Goal: Information Seeking & Learning: Learn about a topic

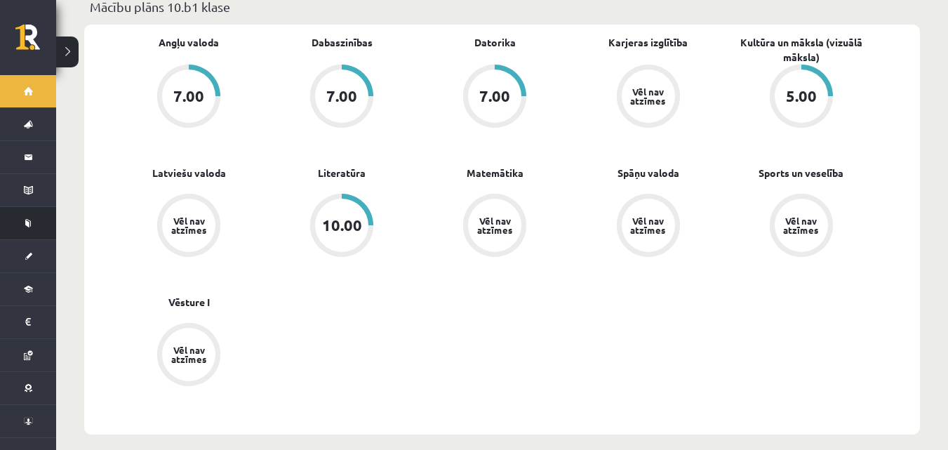
scroll to position [421, 0]
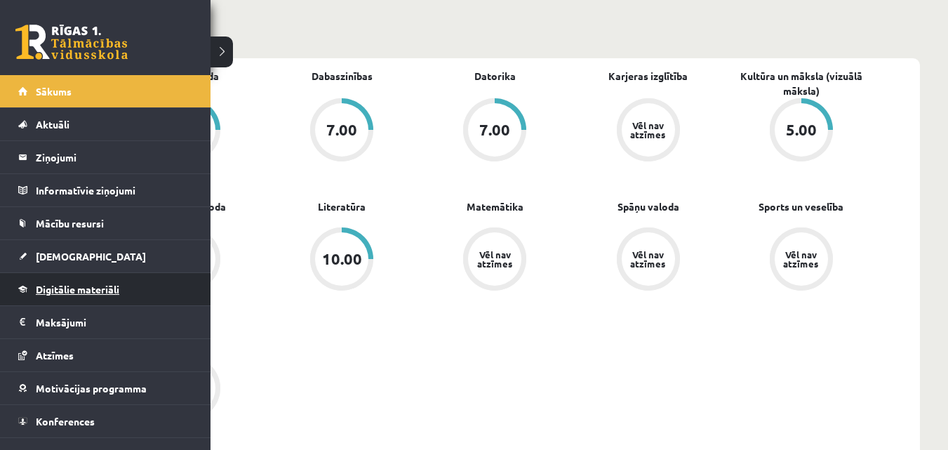
click at [85, 282] on link "Digitālie materiāli" at bounding box center [105, 289] width 175 height 32
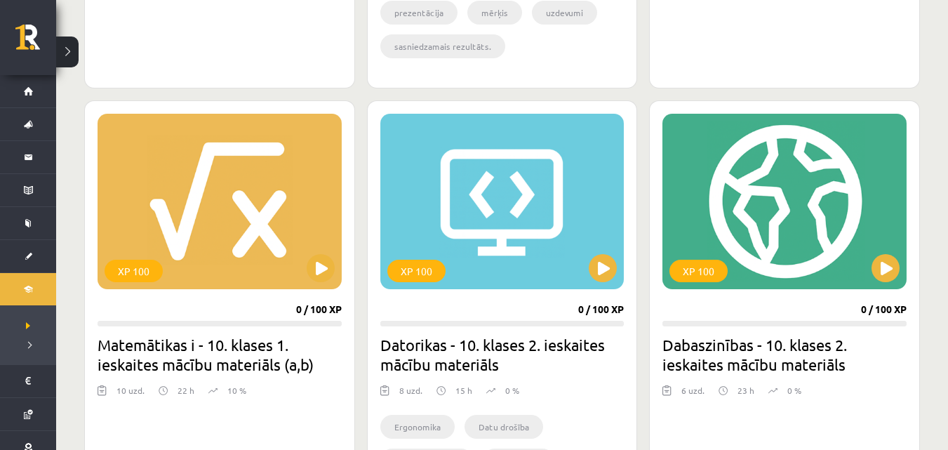
scroll to position [1192, 0]
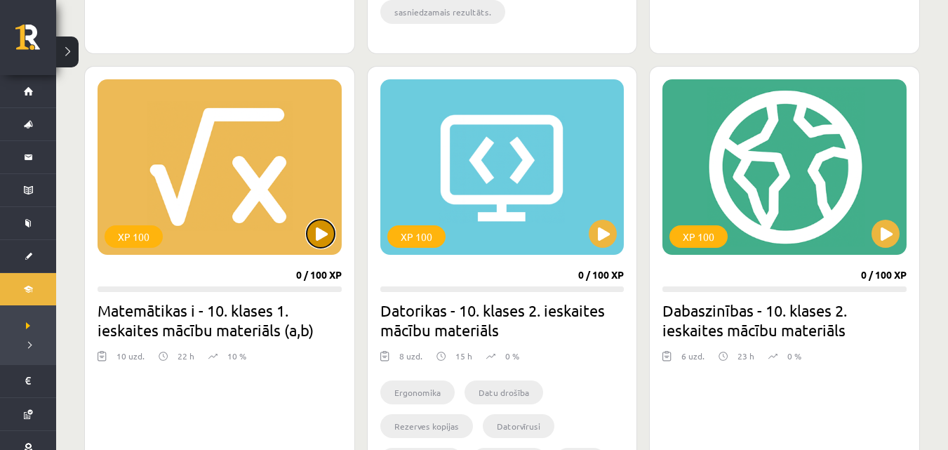
click at [322, 243] on button at bounding box center [321, 234] width 28 height 28
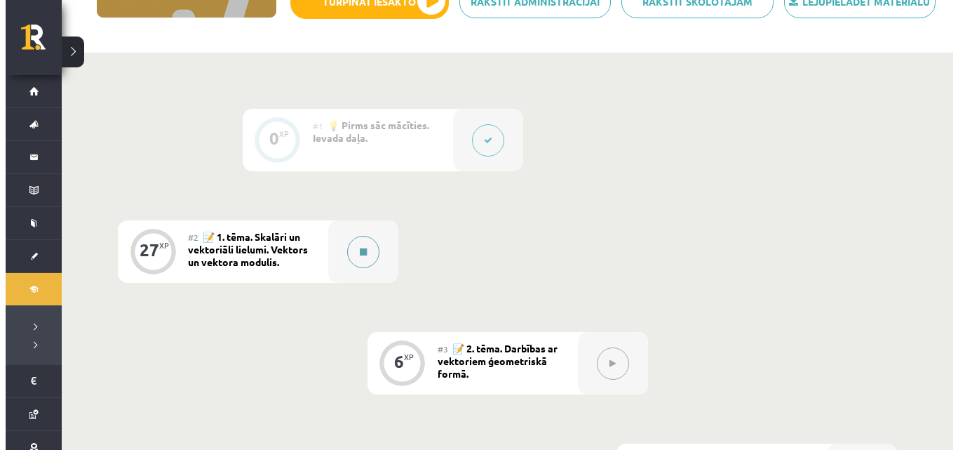
scroll to position [281, 0]
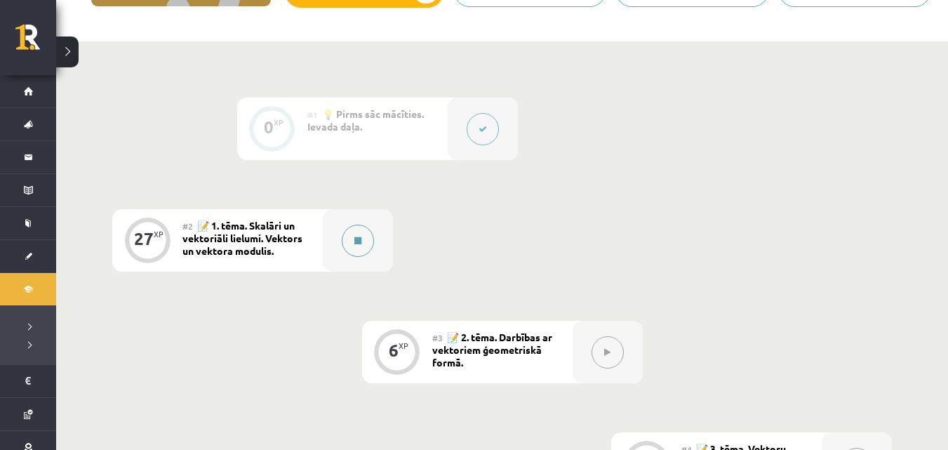
click at [351, 243] on button at bounding box center [358, 240] width 32 height 32
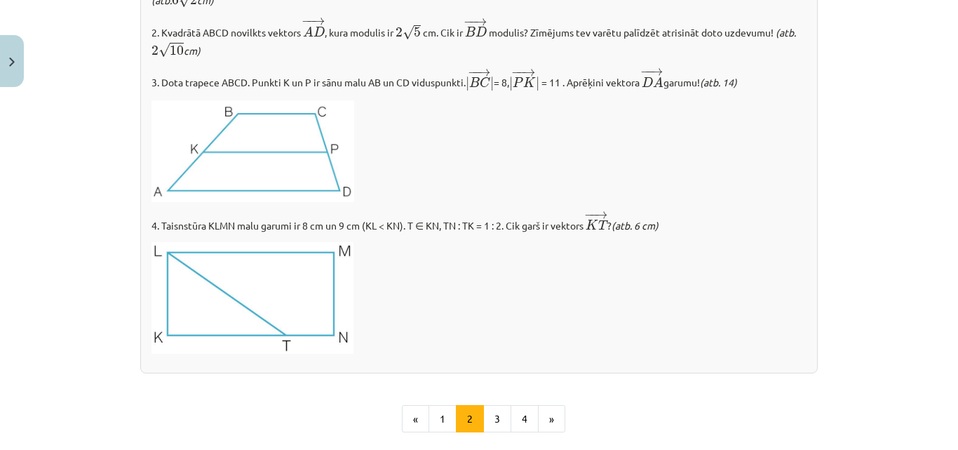
scroll to position [1523, 0]
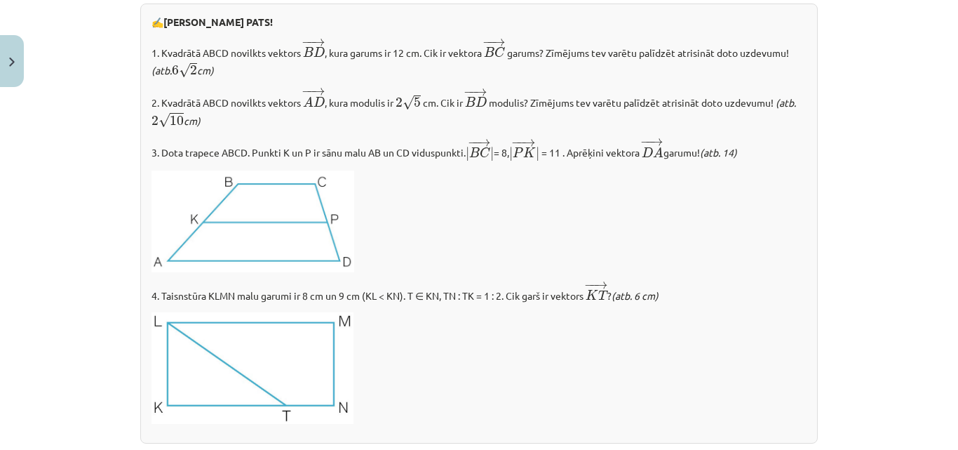
click at [76, 167] on div "Mācību tēma: Matemātikas i - 10. klases 1. ieskaites mācību materiāls (a,b) #2 …" at bounding box center [479, 225] width 958 height 450
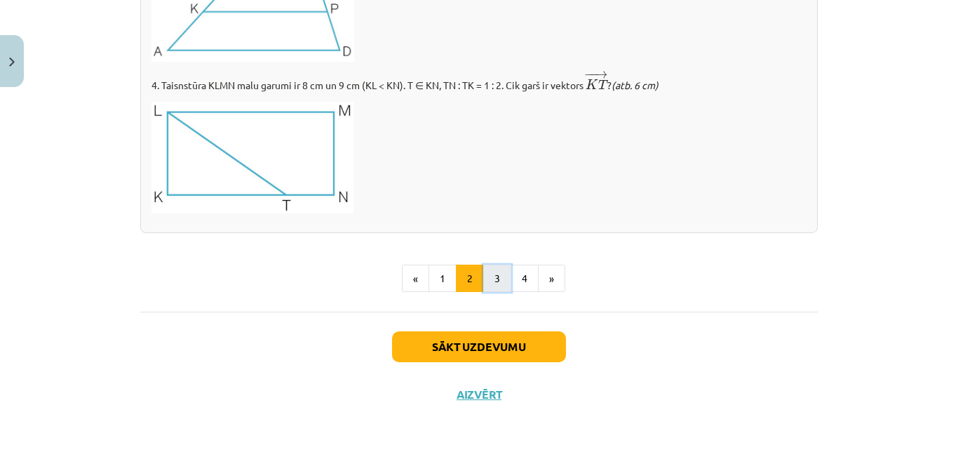
click at [502, 278] on button "3" at bounding box center [497, 278] width 28 height 28
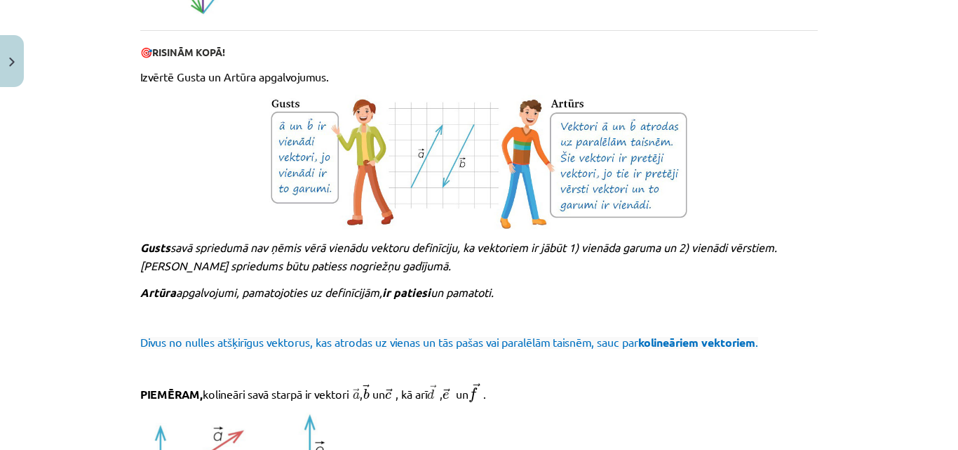
scroll to position [1314, 0]
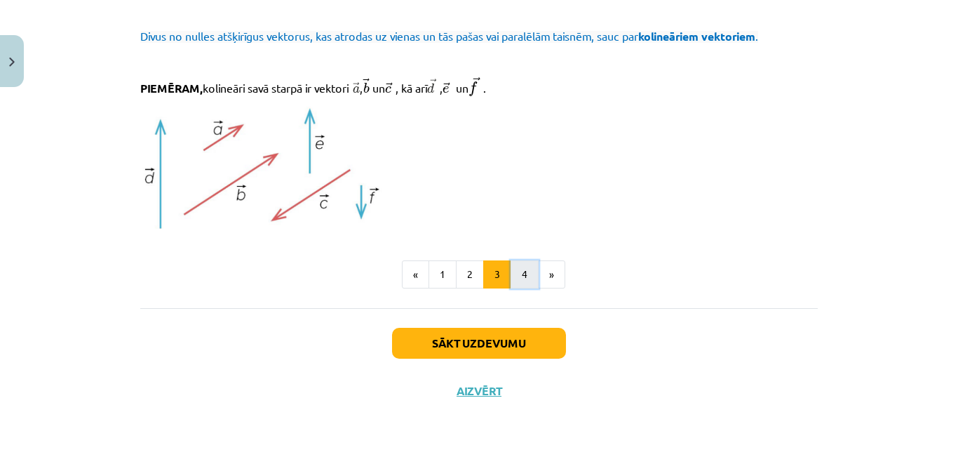
click at [525, 280] on button "4" at bounding box center [525, 274] width 28 height 28
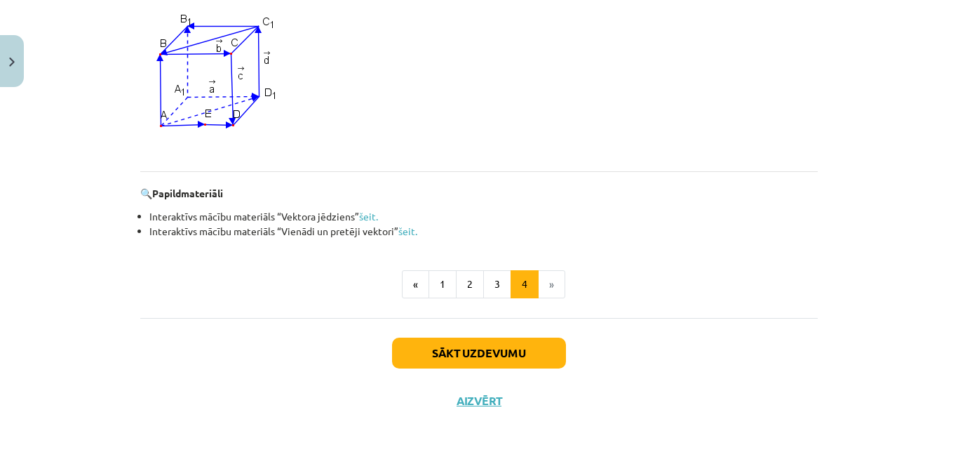
scroll to position [1373, 0]
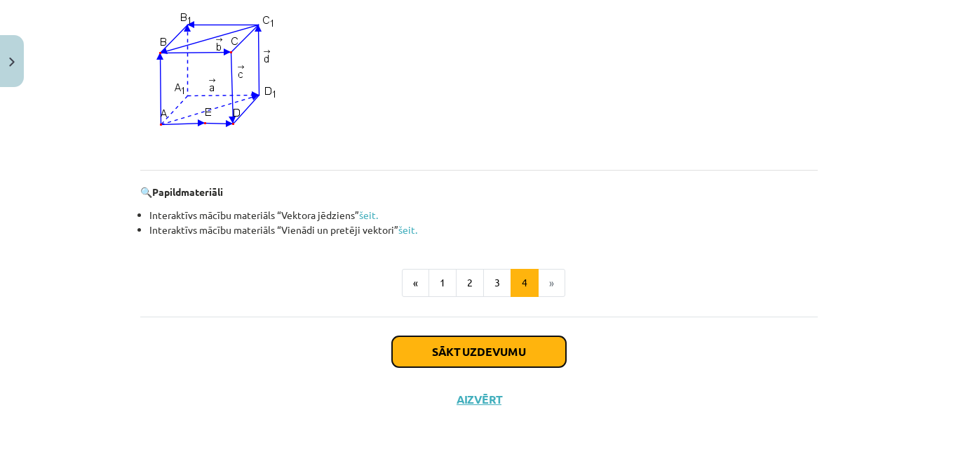
click at [455, 356] on button "Sākt uzdevumu" at bounding box center [479, 351] width 174 height 31
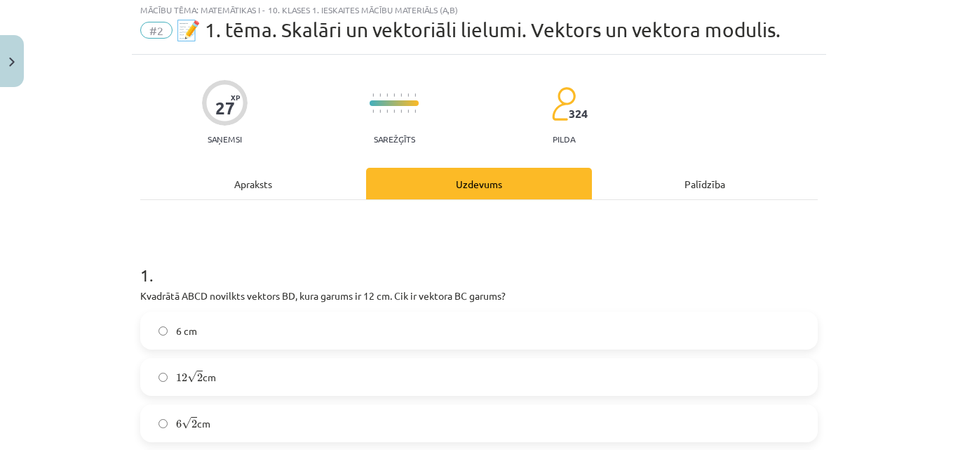
scroll to position [35, 0]
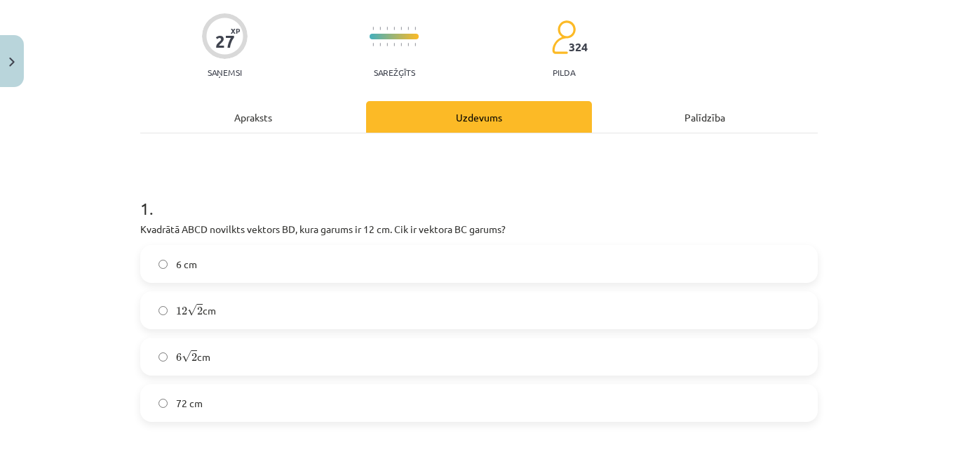
click at [230, 356] on label "6 √ 2 6 2 cm" at bounding box center [479, 356] width 675 height 35
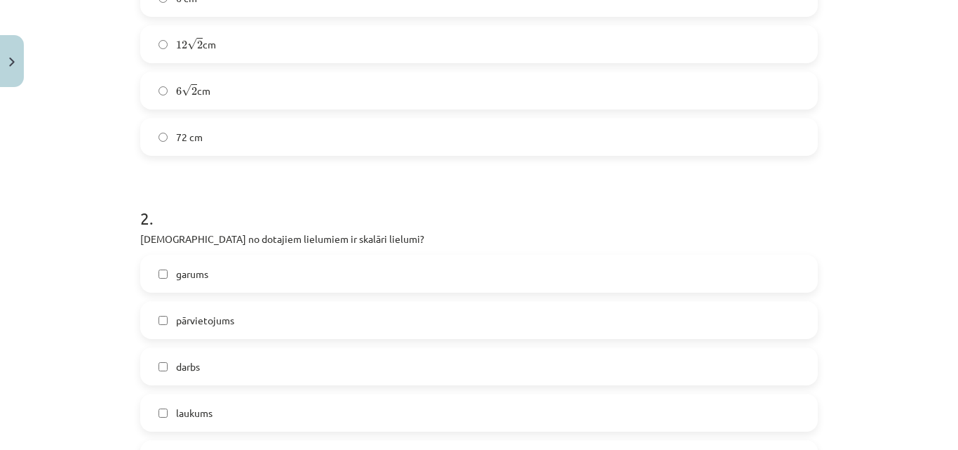
scroll to position [456, 0]
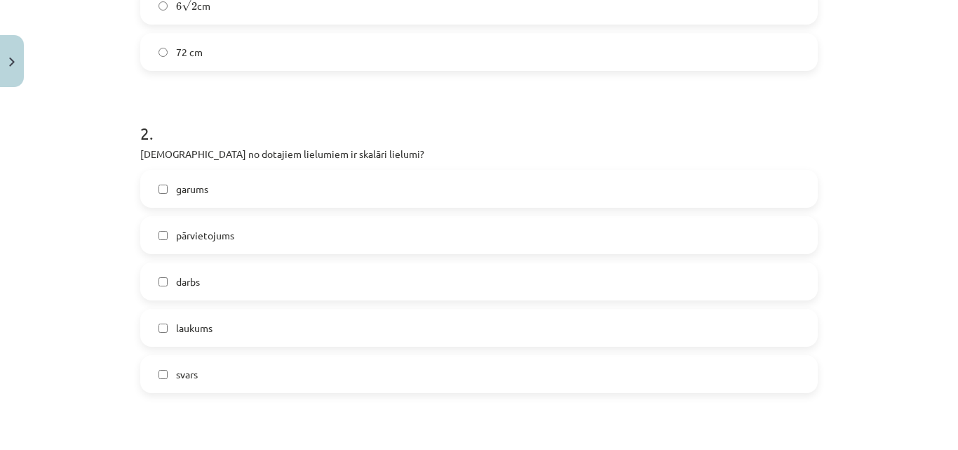
click at [260, 323] on label "laukums" at bounding box center [479, 327] width 675 height 35
click at [230, 194] on label "garums" at bounding box center [479, 188] width 675 height 35
click at [269, 365] on label "svars" at bounding box center [479, 373] width 675 height 35
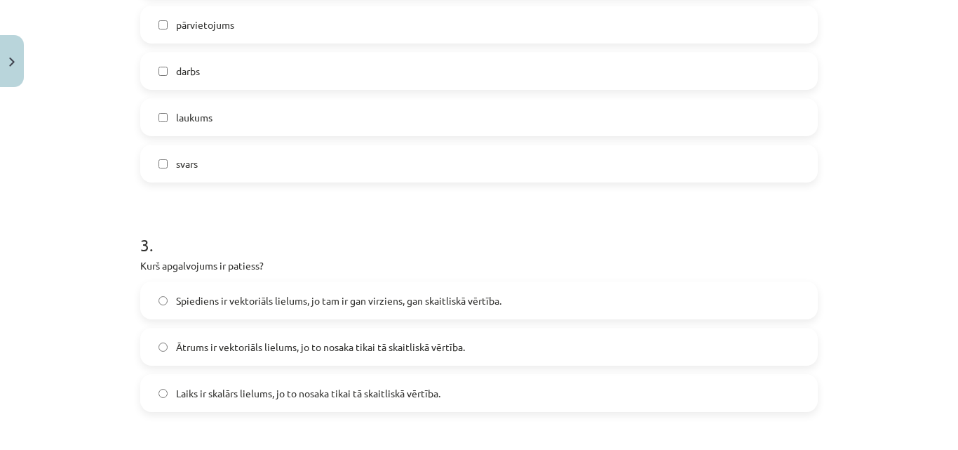
scroll to position [737, 0]
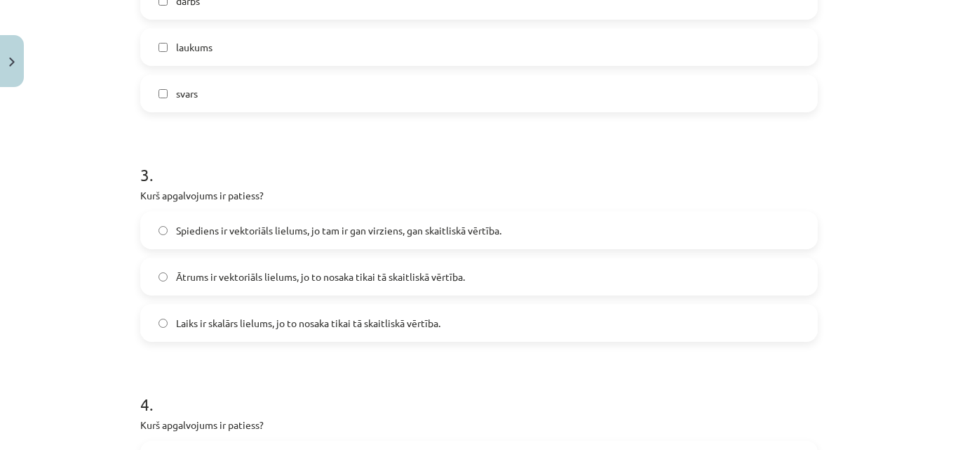
click at [318, 326] on span "Laiks ir skalārs lielums, jo to nosaka tikai tā skaitliskā vērtība." at bounding box center [308, 323] width 264 height 15
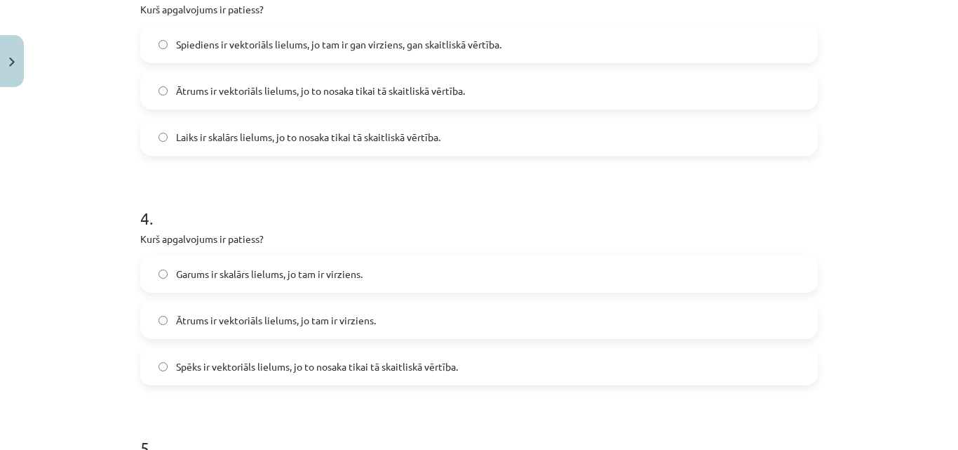
scroll to position [947, 0]
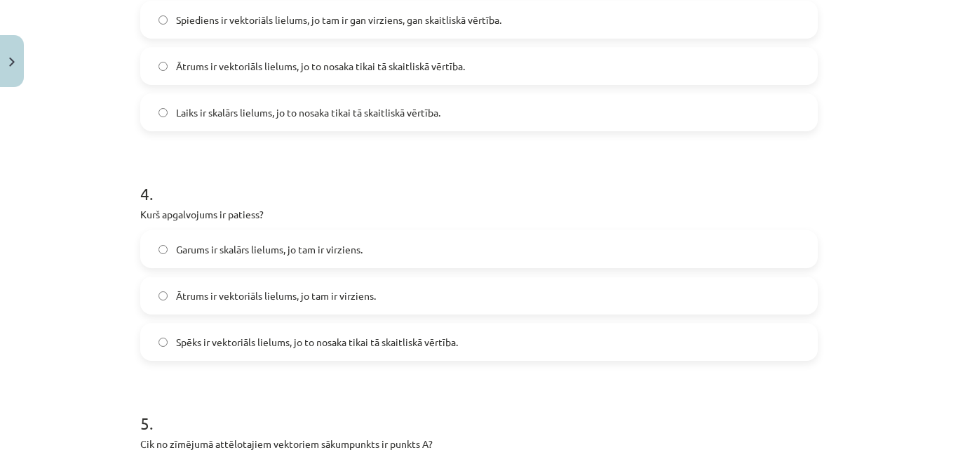
click at [438, 299] on label "Ātrums ir vektoriāls lielums, jo tam ir virziens." at bounding box center [479, 295] width 675 height 35
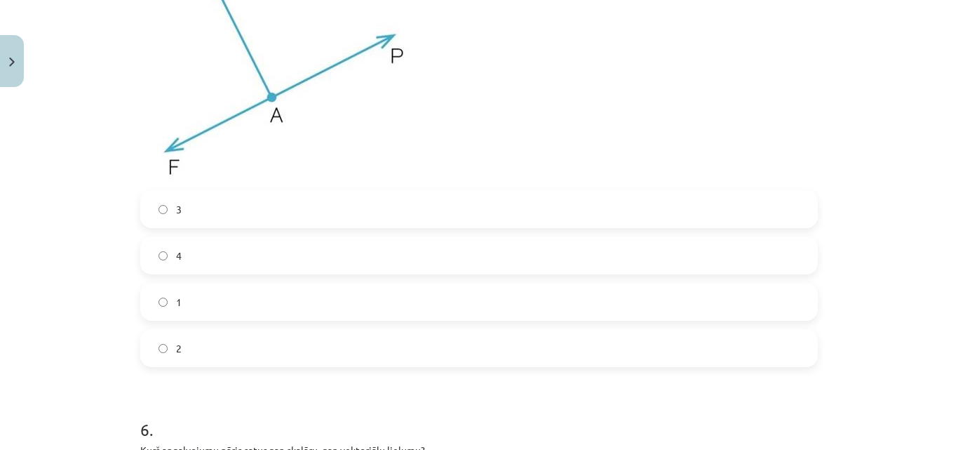
scroll to position [1368, 0]
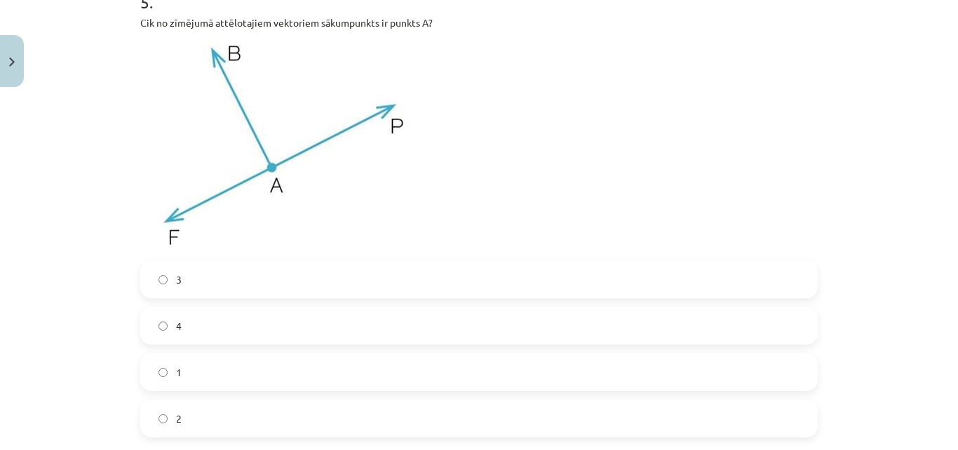
click at [210, 281] on label "3" at bounding box center [479, 279] width 675 height 35
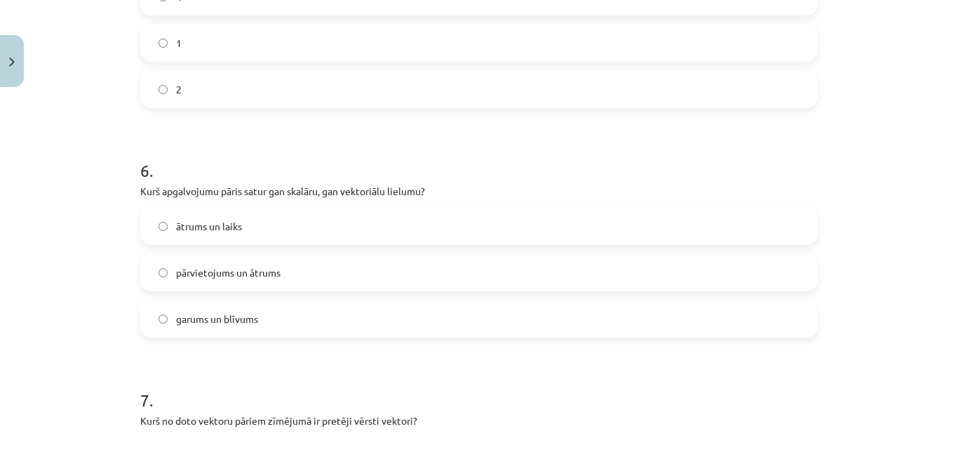
scroll to position [1719, 0]
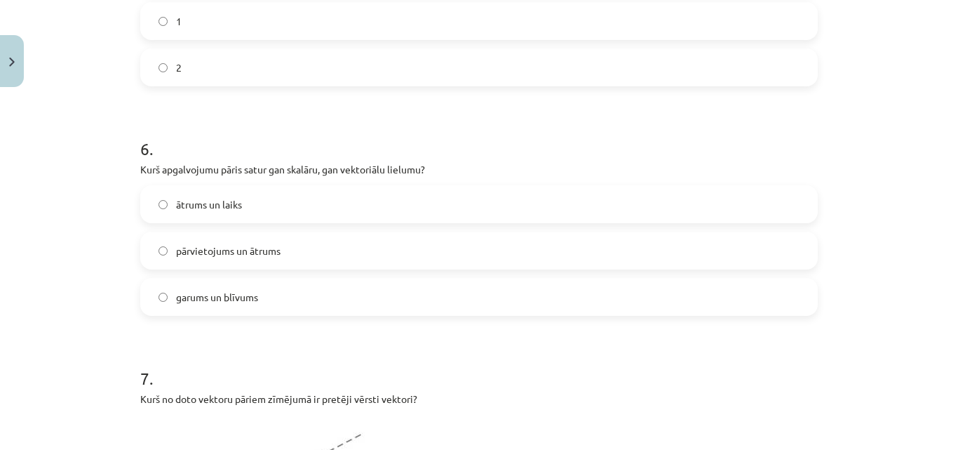
click at [295, 300] on label "garums un blīvums" at bounding box center [479, 296] width 675 height 35
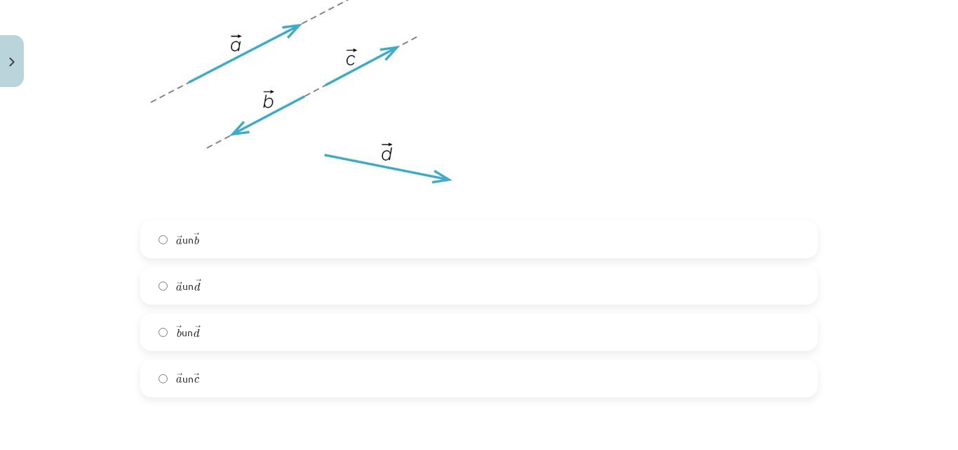
scroll to position [2139, 0]
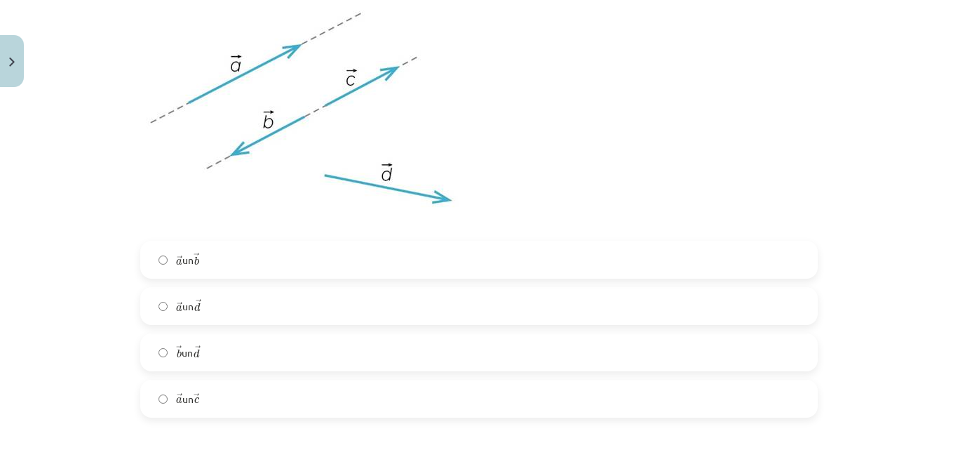
click at [196, 311] on span "d" at bounding box center [197, 306] width 6 height 9
click at [168, 262] on label "→ a a → un → b b →" at bounding box center [479, 259] width 675 height 35
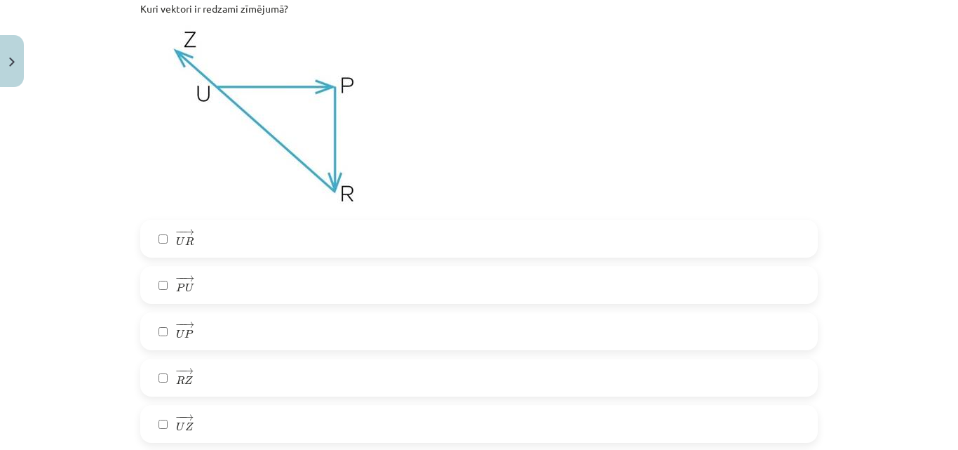
scroll to position [2630, 0]
click at [187, 330] on span "P" at bounding box center [188, 334] width 9 height 9
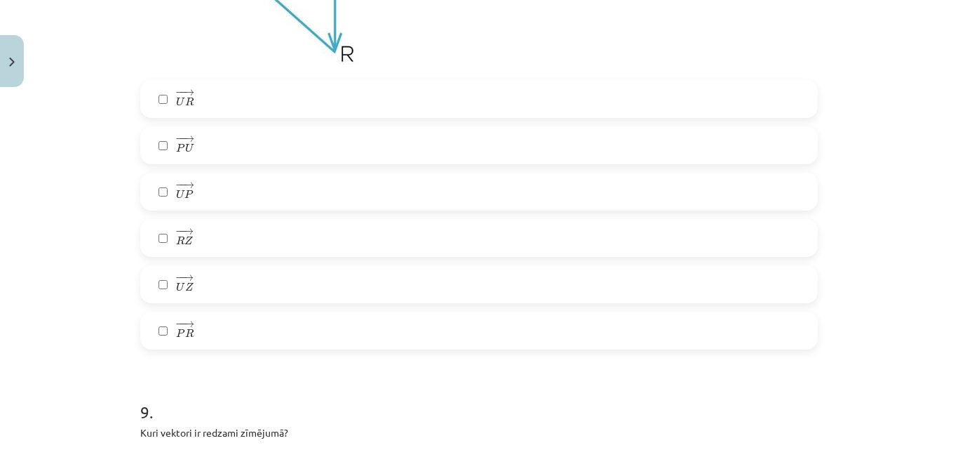
click at [227, 328] on label "− − → P R P R →" at bounding box center [479, 330] width 675 height 35
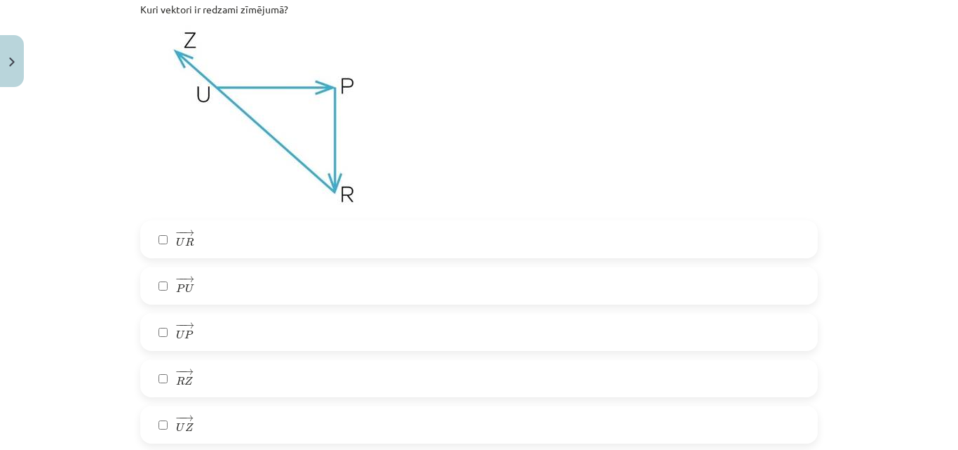
click at [208, 384] on label "− − → R Z R Z →" at bounding box center [479, 378] width 675 height 35
click at [202, 417] on label "− − → U Z U Z →" at bounding box center [479, 424] width 675 height 35
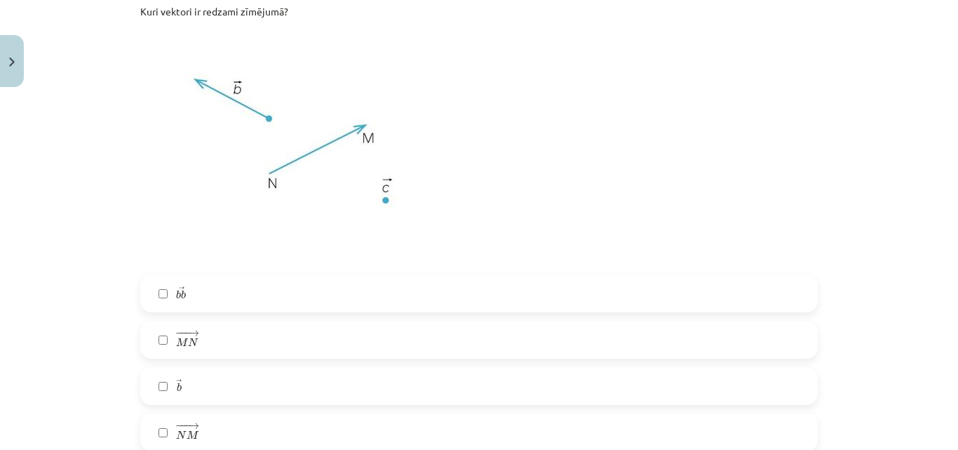
scroll to position [3402, 0]
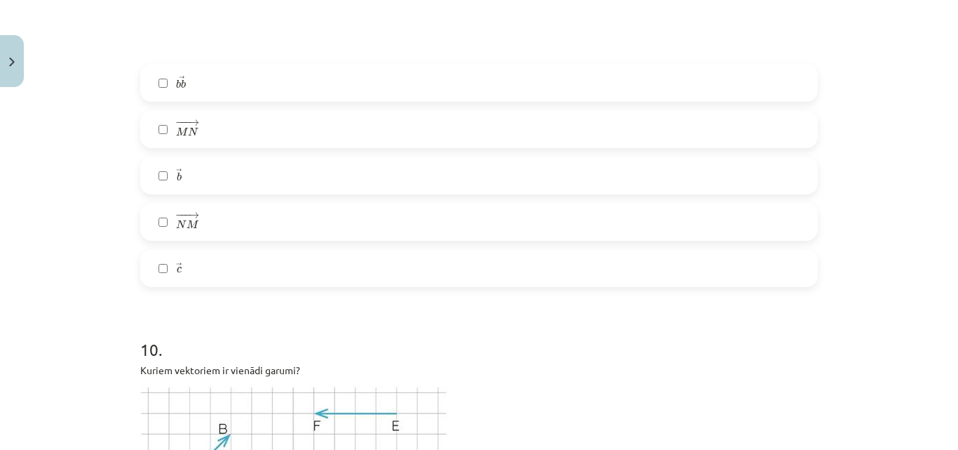
click at [210, 223] on label "− −− → N M N M →" at bounding box center [479, 221] width 675 height 35
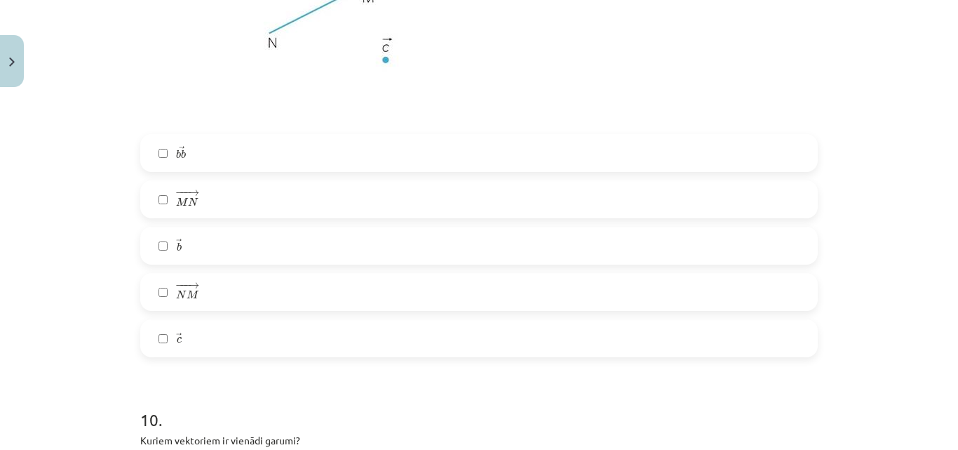
scroll to position [3192, 0]
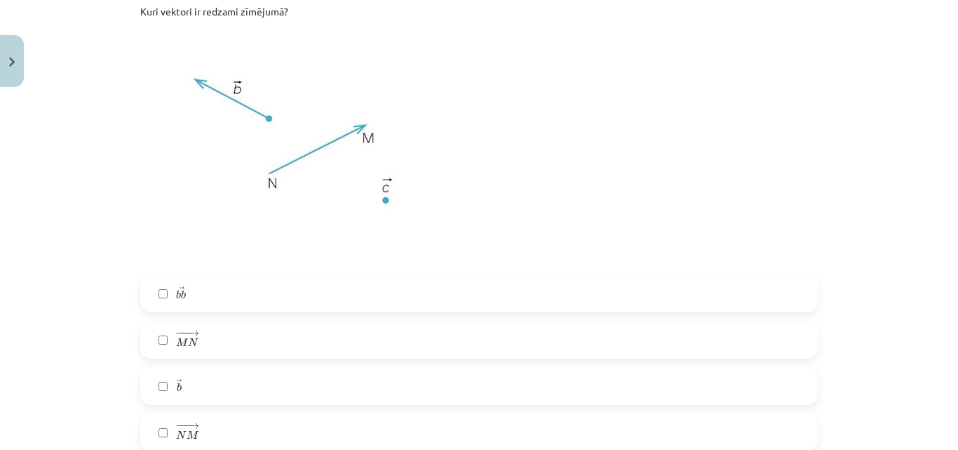
click at [224, 377] on label "→ b b →" at bounding box center [479, 385] width 675 height 35
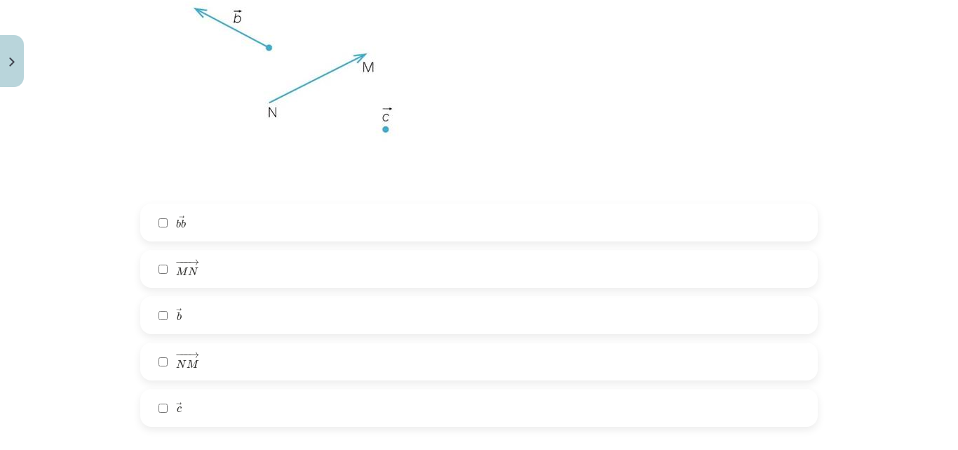
scroll to position [3332, 0]
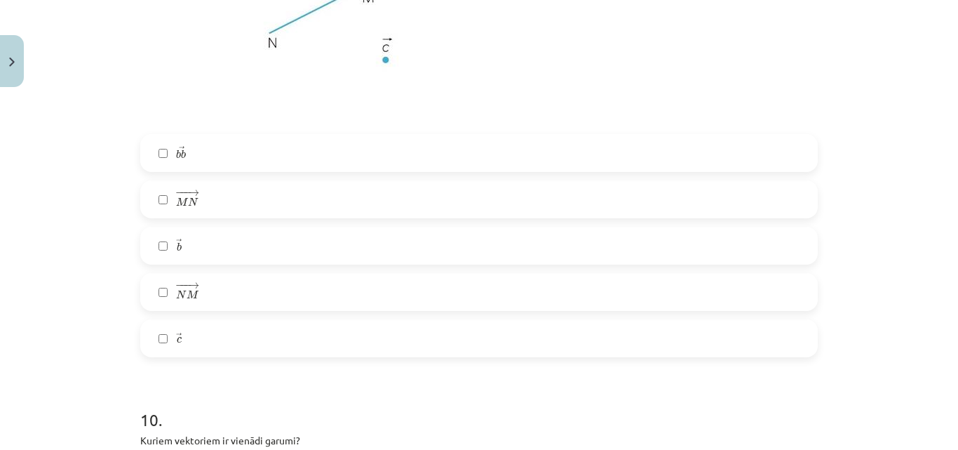
click at [242, 332] on label "→ c c →" at bounding box center [479, 338] width 675 height 35
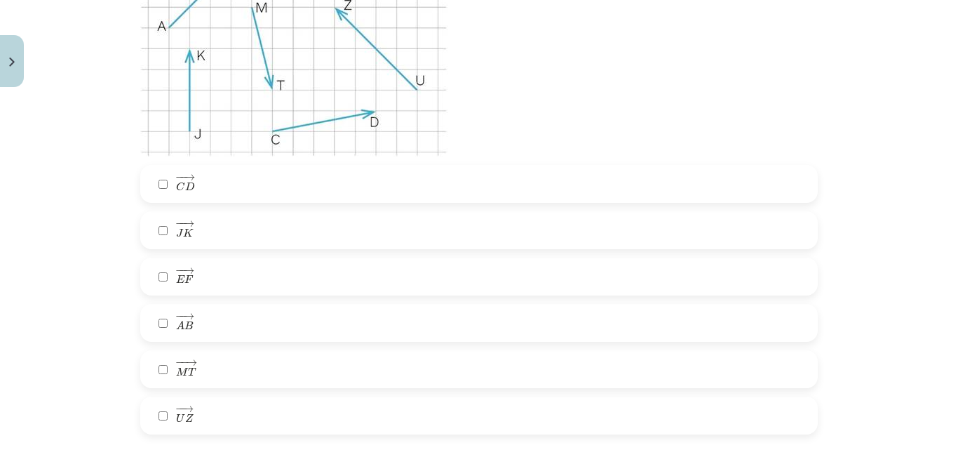
scroll to position [3893, 0]
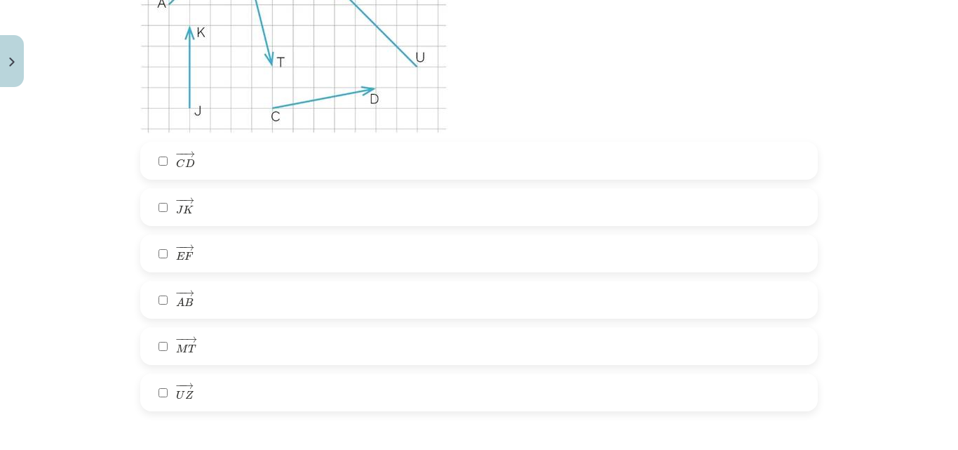
click at [201, 208] on label "− − → J K J K →" at bounding box center [479, 206] width 675 height 35
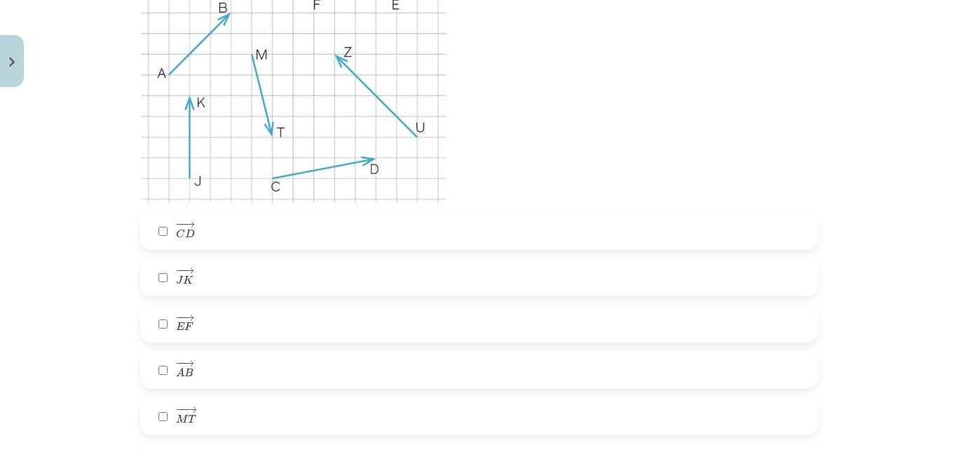
click at [200, 418] on label "− − → M T M T →" at bounding box center [479, 415] width 675 height 35
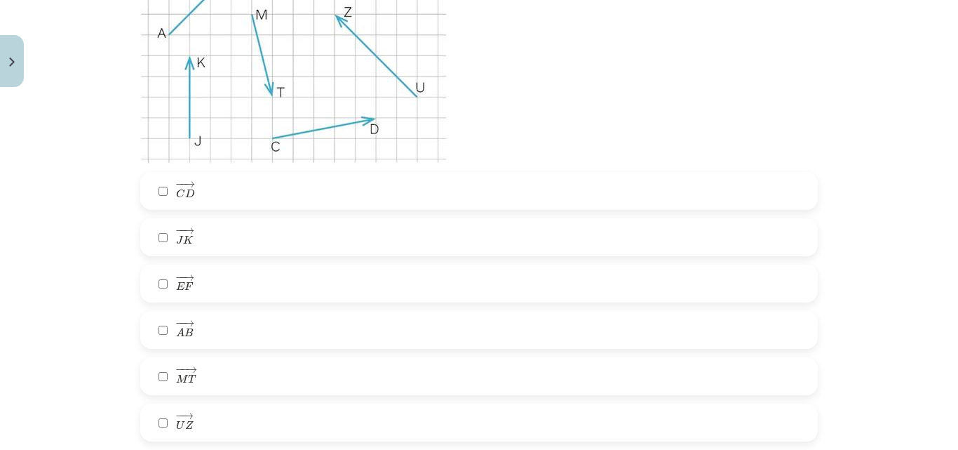
scroll to position [3893, 0]
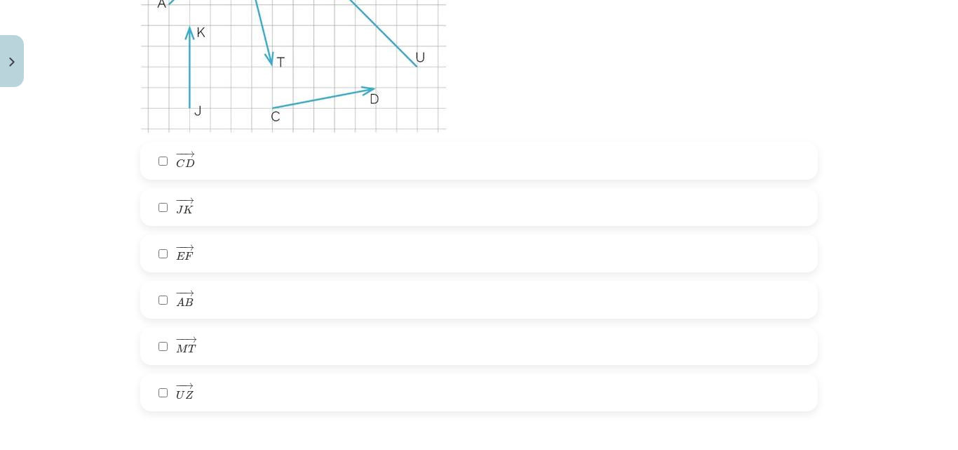
click at [212, 255] on label "− − → E F E F →" at bounding box center [479, 253] width 675 height 35
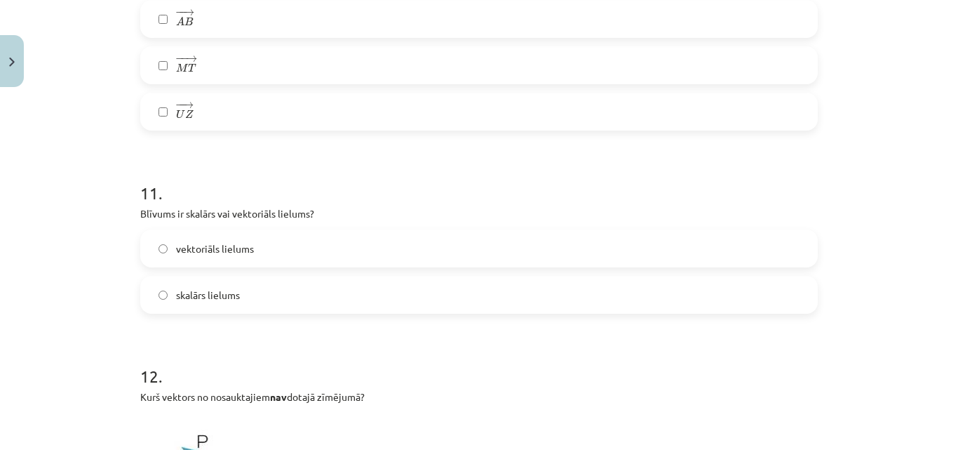
scroll to position [4244, 0]
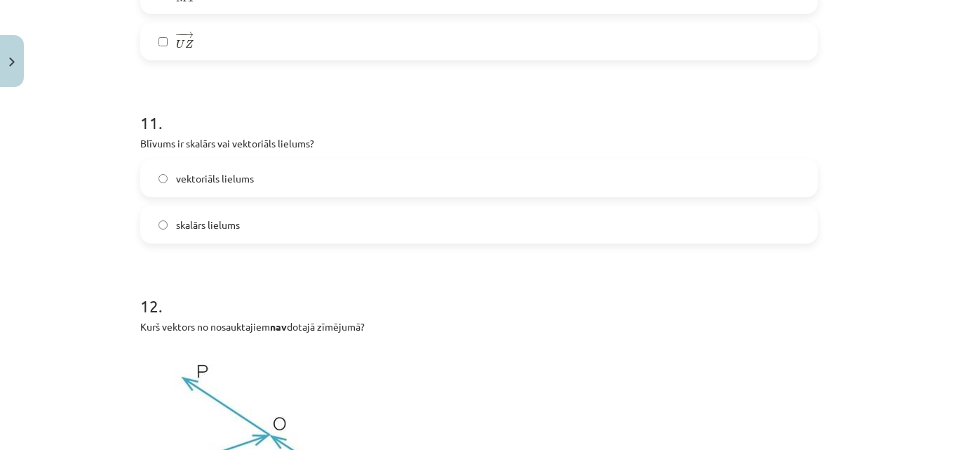
click at [216, 176] on span "vektoriāls lielums" at bounding box center [215, 178] width 78 height 15
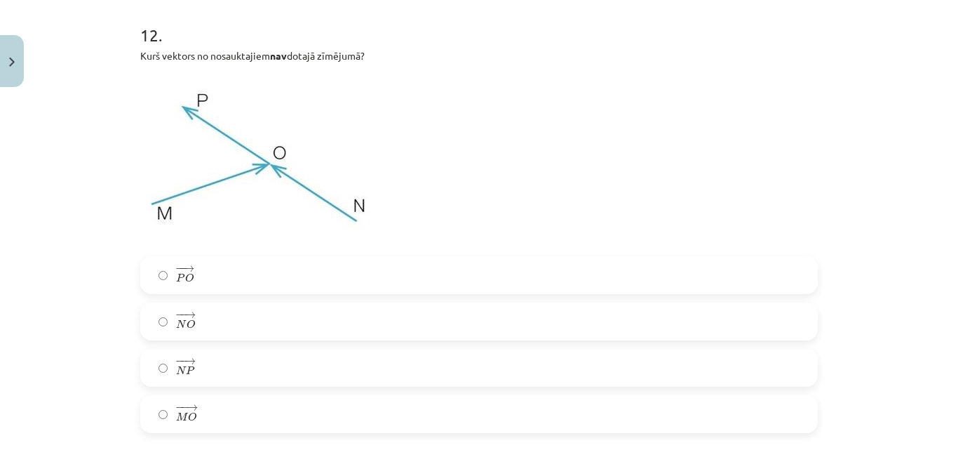
scroll to position [4524, 0]
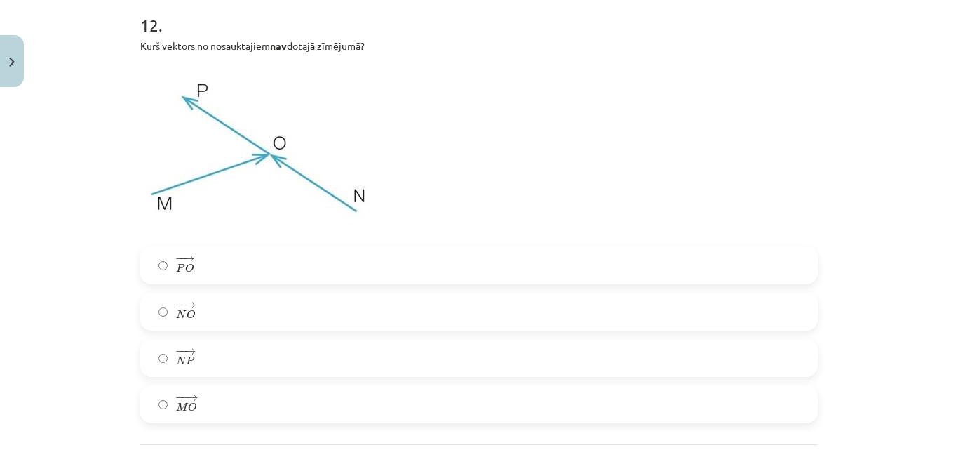
click at [234, 267] on label "− − → P O P O →" at bounding box center [479, 265] width 675 height 35
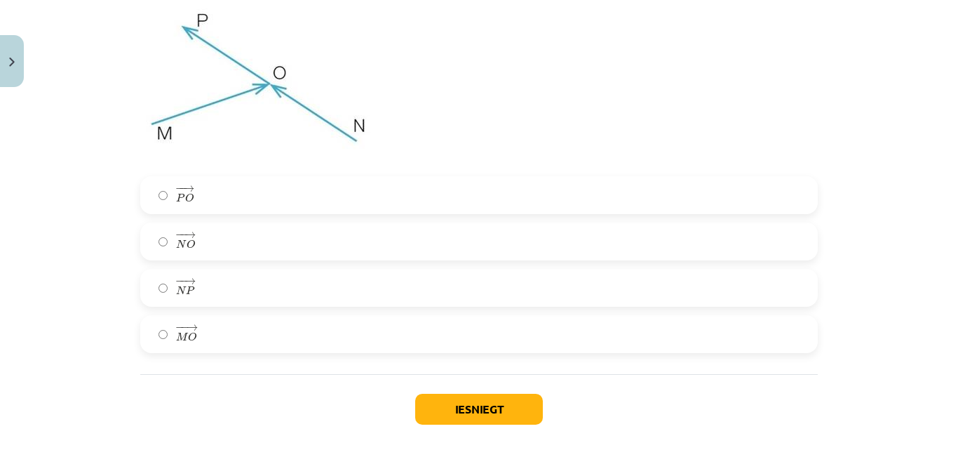
scroll to position [4660, 0]
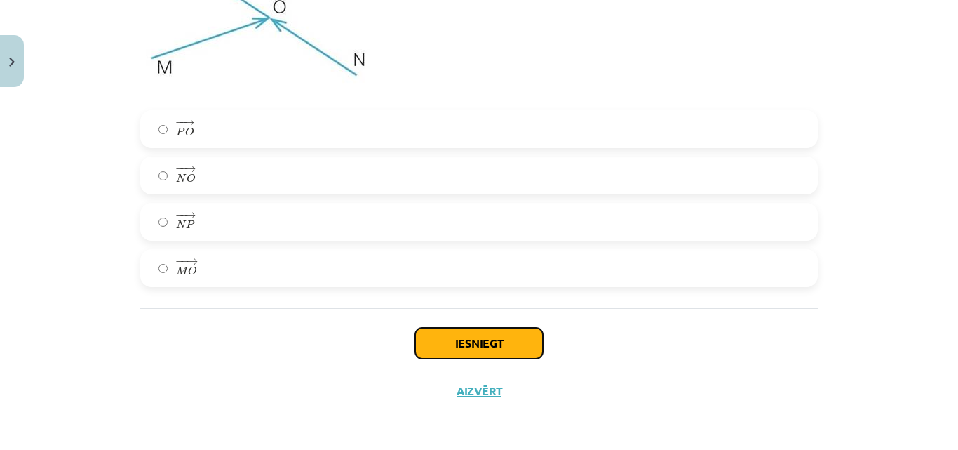
click at [443, 338] on button "Iesniegt" at bounding box center [479, 343] width 128 height 31
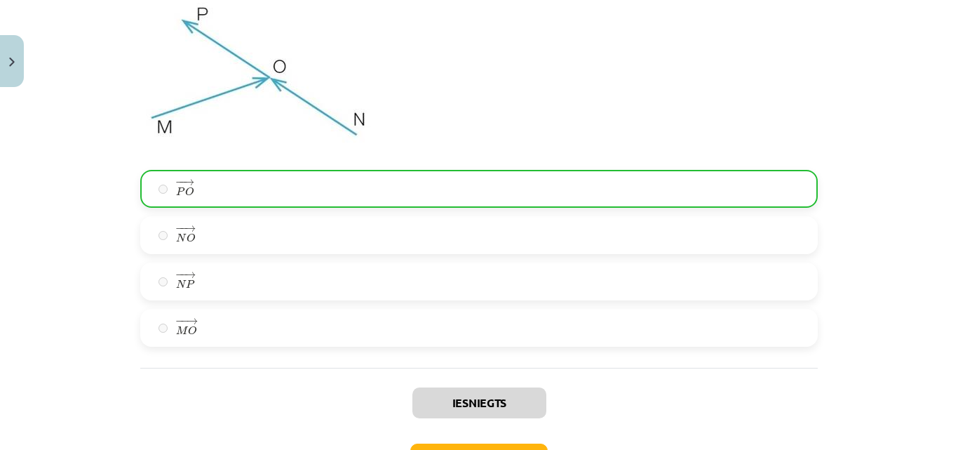
scroll to position [4705, 0]
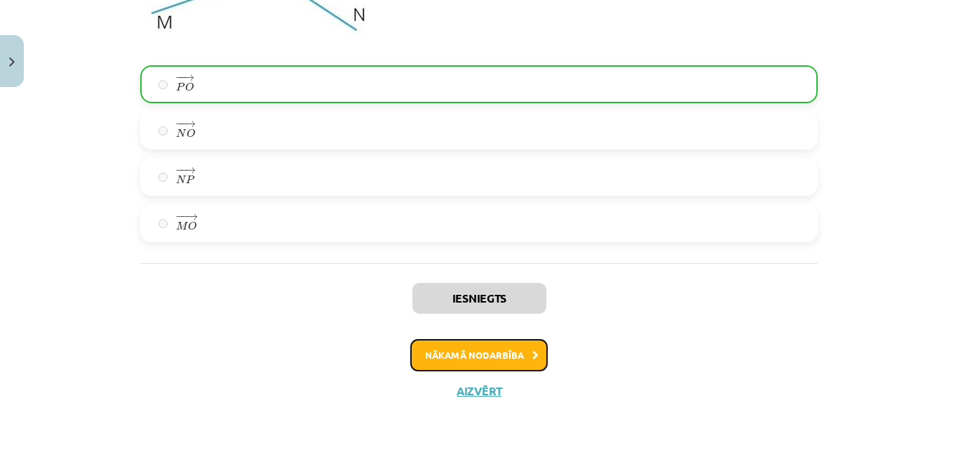
click at [460, 353] on button "Nākamā nodarbība" at bounding box center [478, 355] width 137 height 32
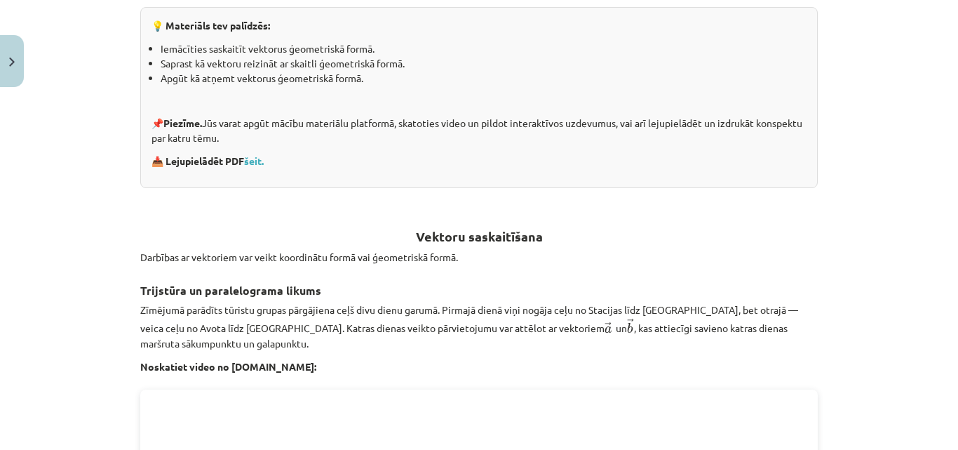
scroll to position [526, 0]
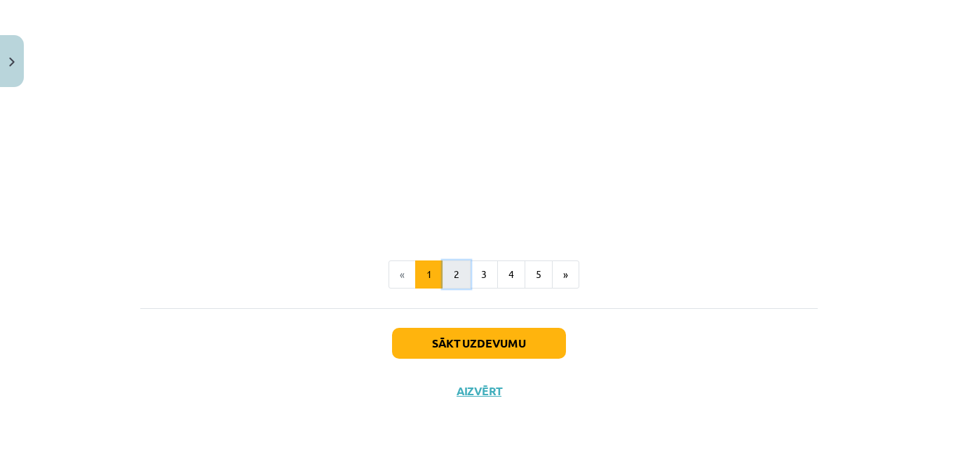
click at [457, 278] on button "2" at bounding box center [457, 274] width 28 height 28
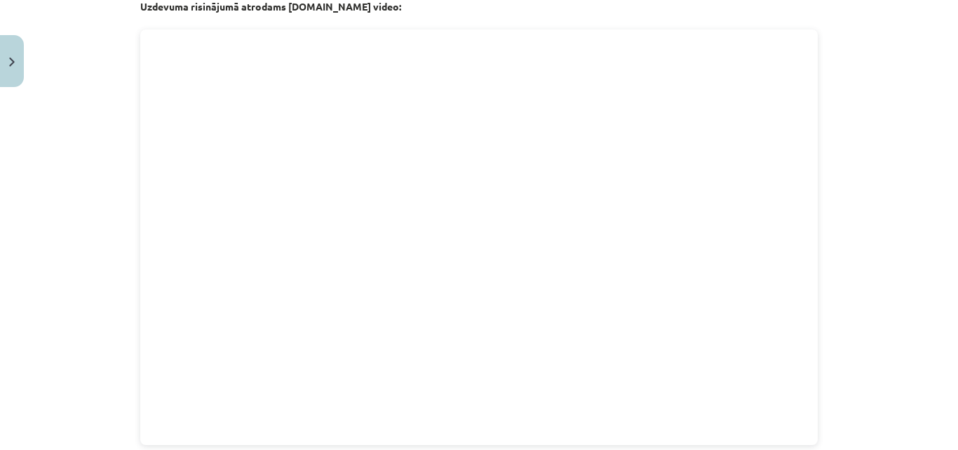
scroll to position [462, 0]
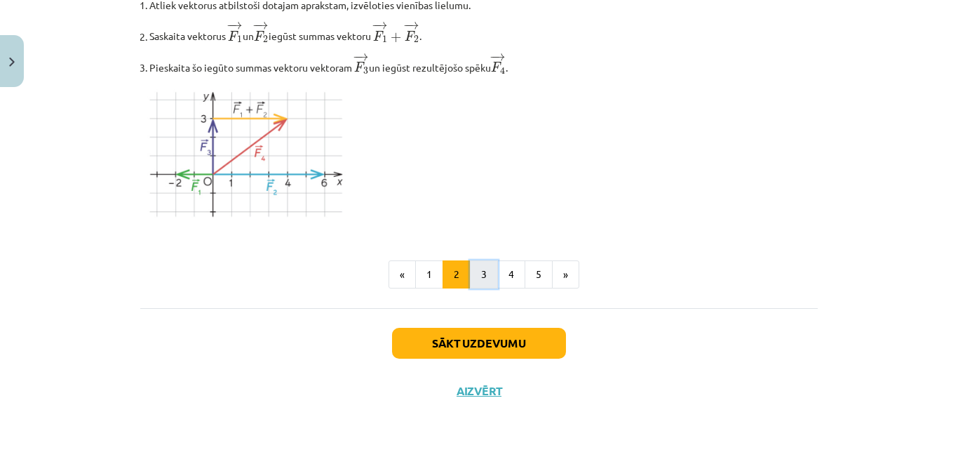
click at [481, 271] on button "3" at bounding box center [484, 274] width 28 height 28
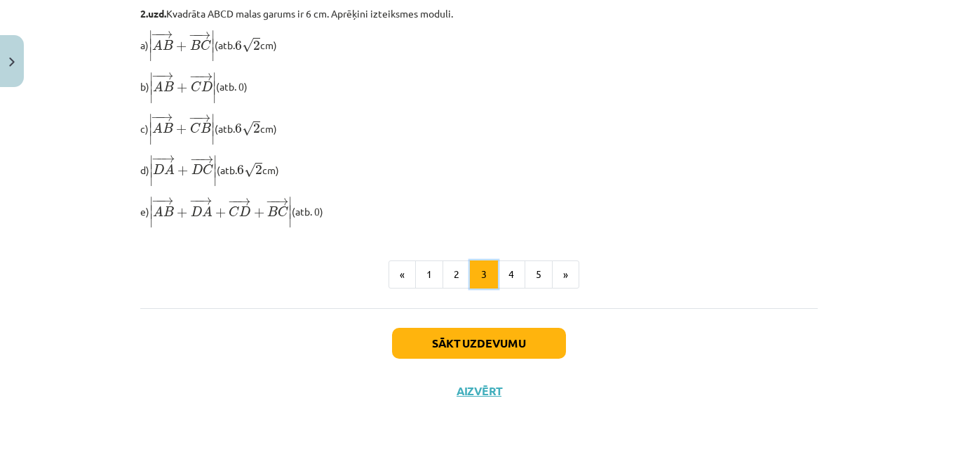
scroll to position [1269, 0]
click at [435, 275] on button "1" at bounding box center [429, 274] width 28 height 28
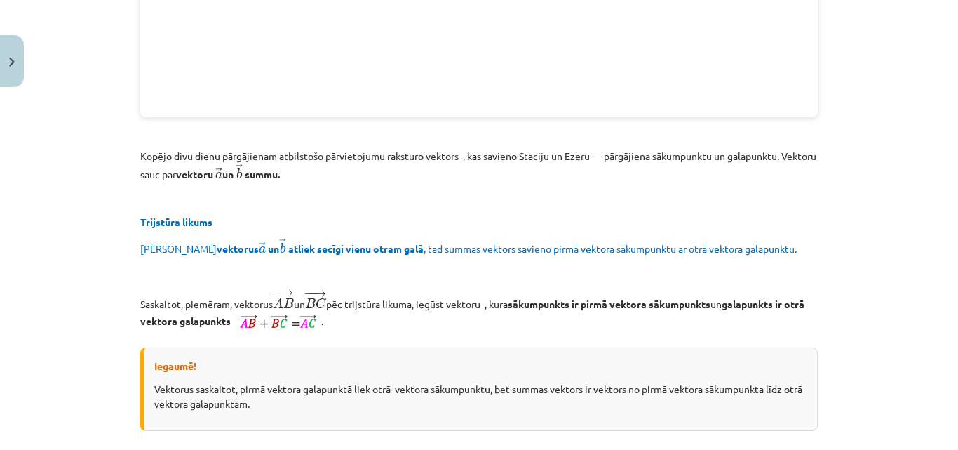
scroll to position [953, 0]
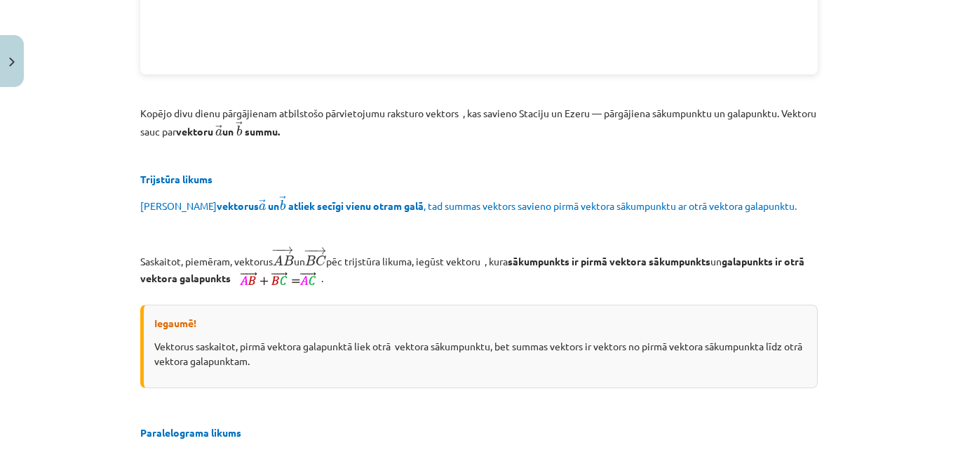
drag, startPoint x: 542, startPoint y: 202, endPoint x: 558, endPoint y: 204, distance: 16.3
click at [542, 203] on span "Ja vektorus → a a → un → b b → atliek secīgi vienu otram galā , tad summas vekt…" at bounding box center [468, 205] width 657 height 13
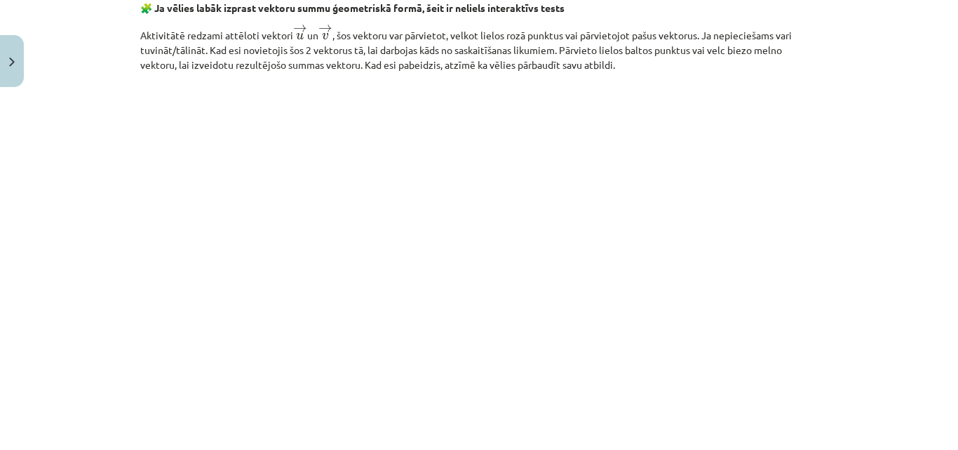
scroll to position [2005, 0]
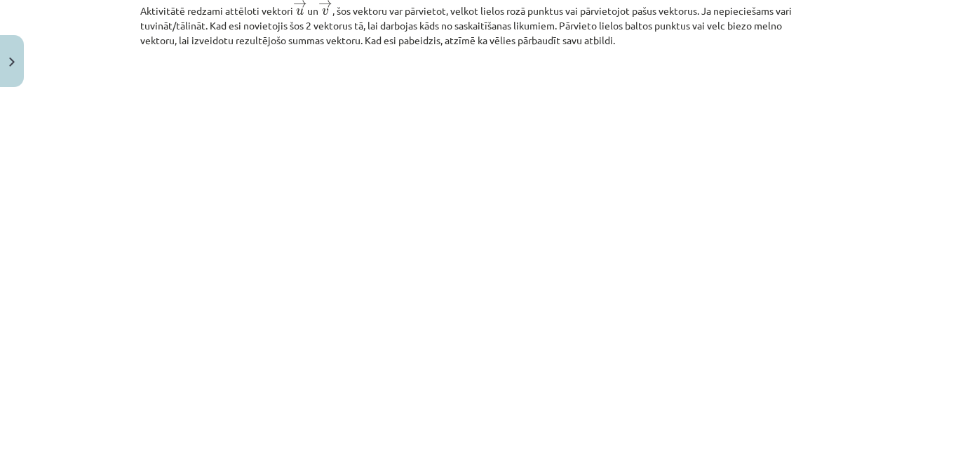
drag, startPoint x: 772, startPoint y: 238, endPoint x: 792, endPoint y: 278, distance: 44.2
click at [792, 278] on p at bounding box center [479, 247] width 678 height 382
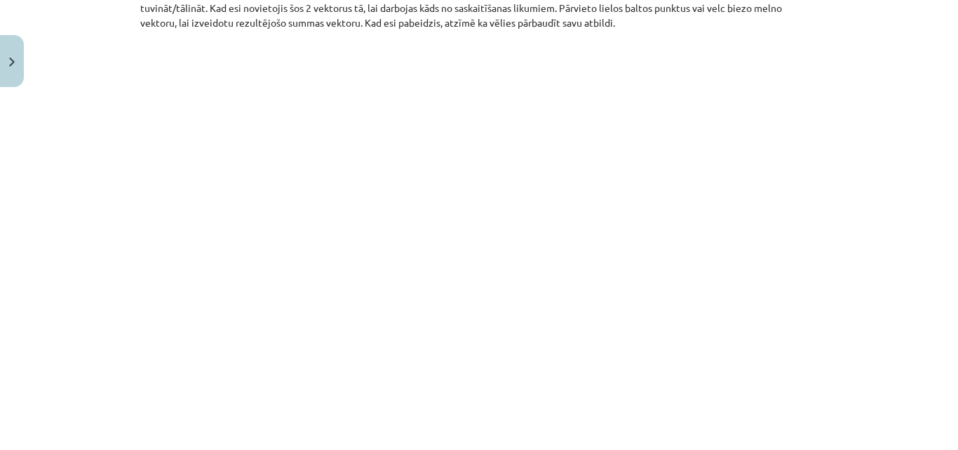
drag, startPoint x: 793, startPoint y: 267, endPoint x: 791, endPoint y: 298, distance: 30.9
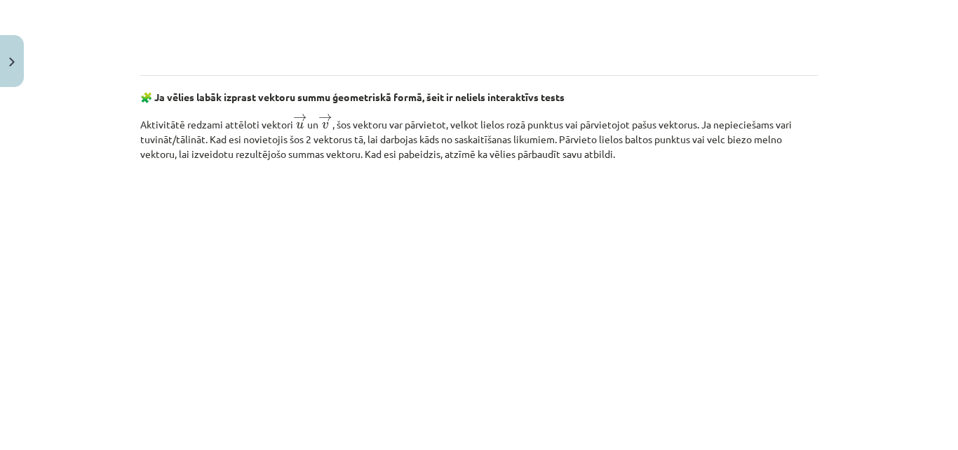
scroll to position [1961, 0]
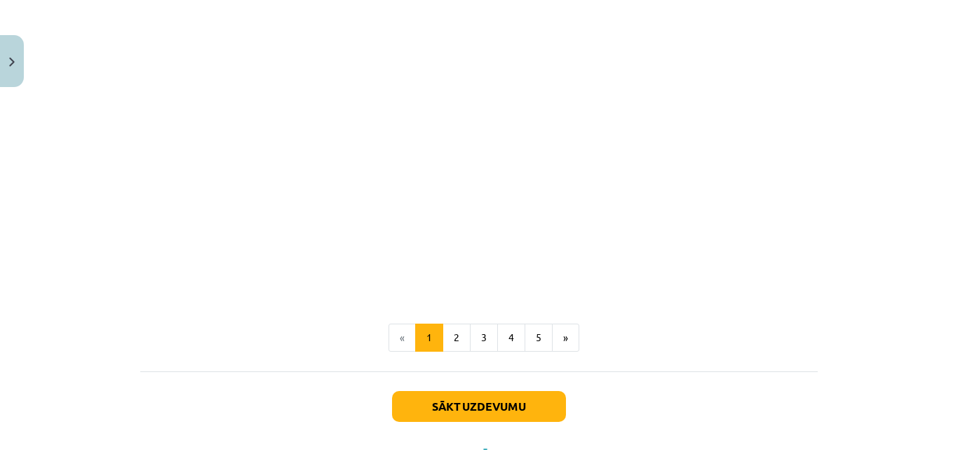
drag, startPoint x: 838, startPoint y: 287, endPoint x: 830, endPoint y: 232, distance: 55.3
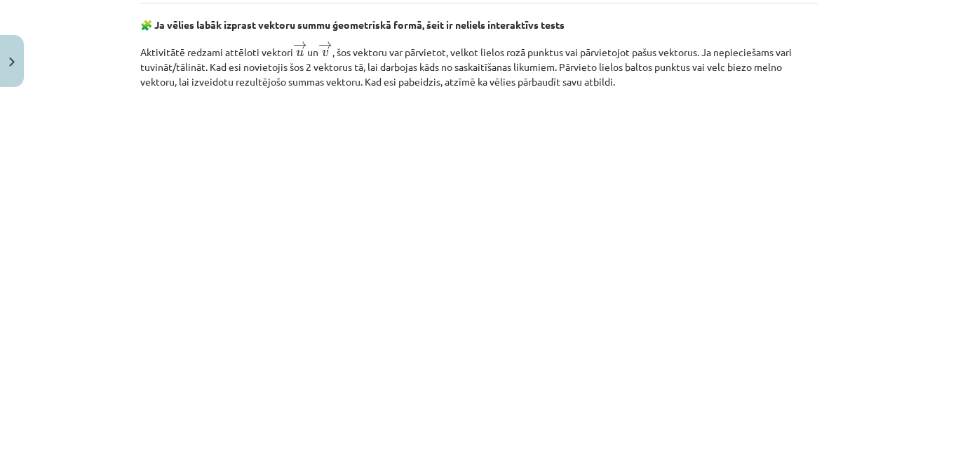
scroll to position [2066, 0]
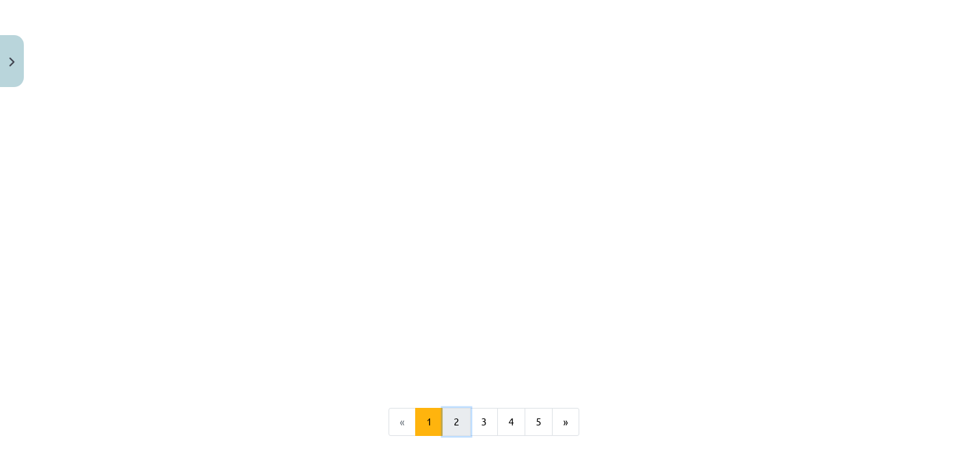
click at [452, 421] on button "2" at bounding box center [457, 422] width 28 height 28
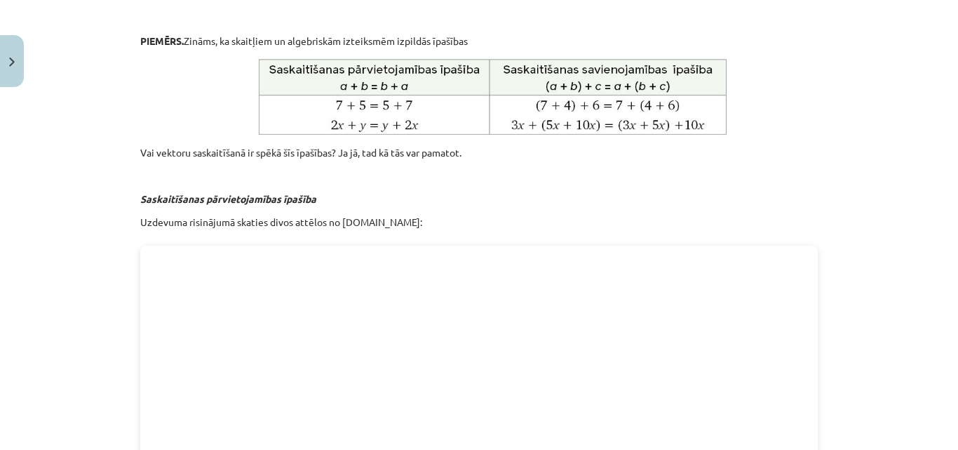
scroll to position [882, 0]
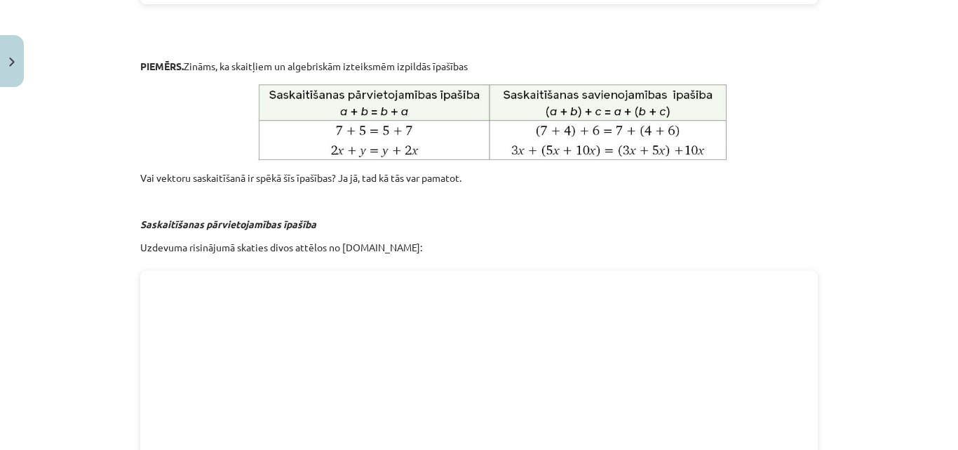
click at [750, 224] on p "Saskaitīšanas pārvietojamības īpašība" at bounding box center [479, 224] width 678 height 15
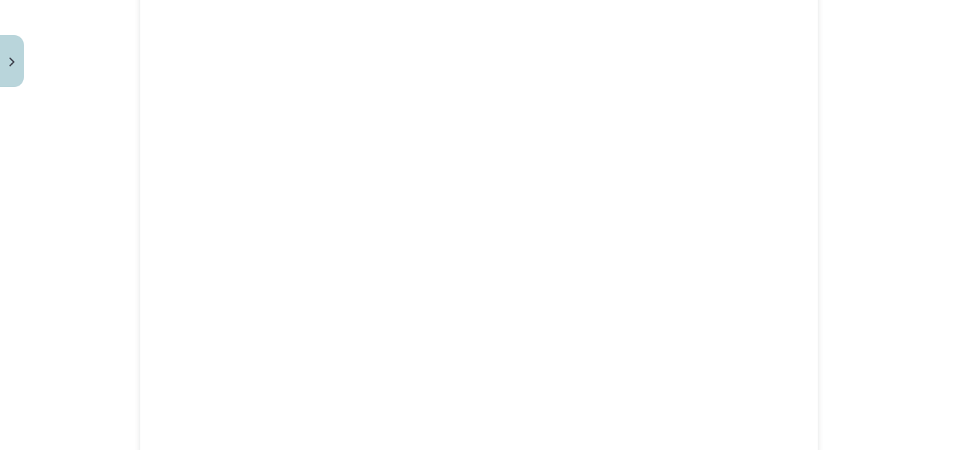
scroll to position [1163, 0]
click at [852, 277] on div "Mācību tēma: Matemātikas i - 10. klases 1. ieskaites mācību materiāls (a,b) #3 …" at bounding box center [479, 225] width 958 height 450
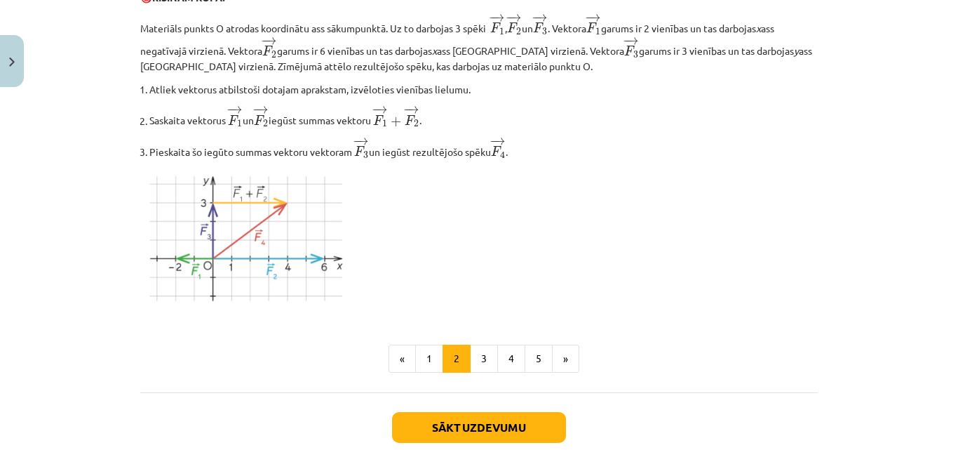
scroll to position [1724, 0]
click at [477, 365] on button "3" at bounding box center [484, 358] width 28 height 28
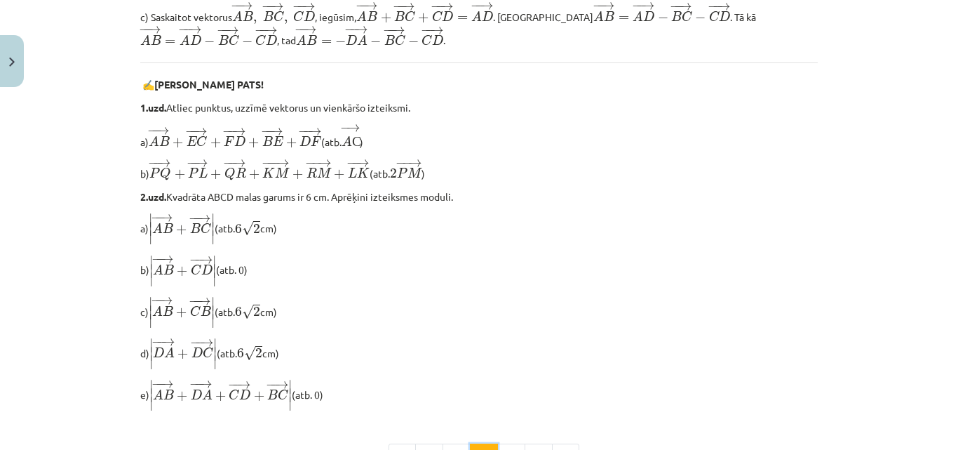
scroll to position [1192, 0]
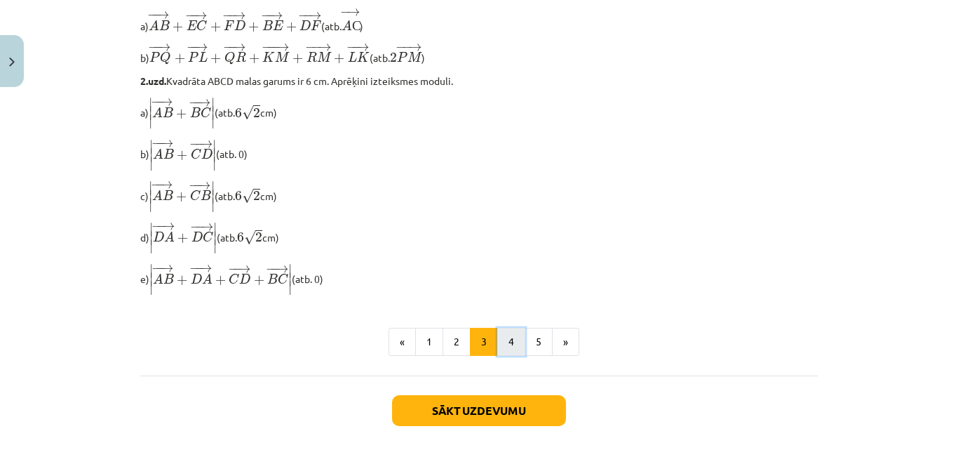
click at [506, 344] on button "4" at bounding box center [511, 342] width 28 height 28
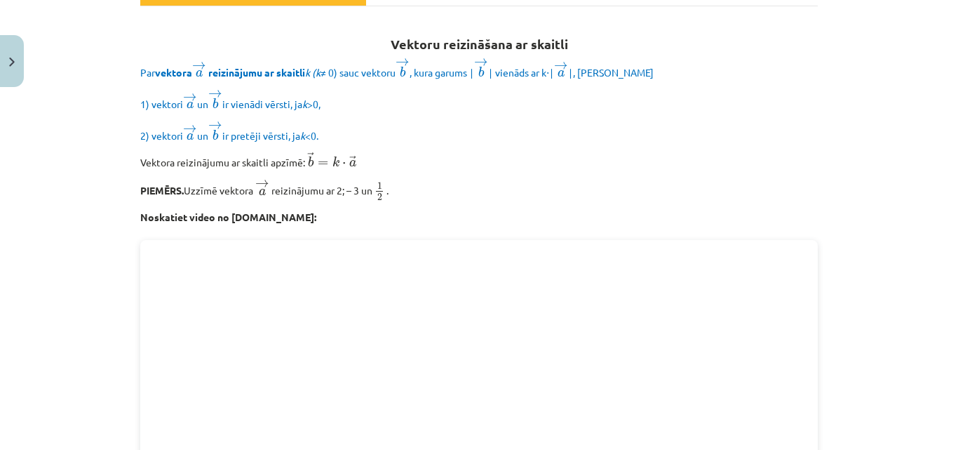
scroll to position [372, 0]
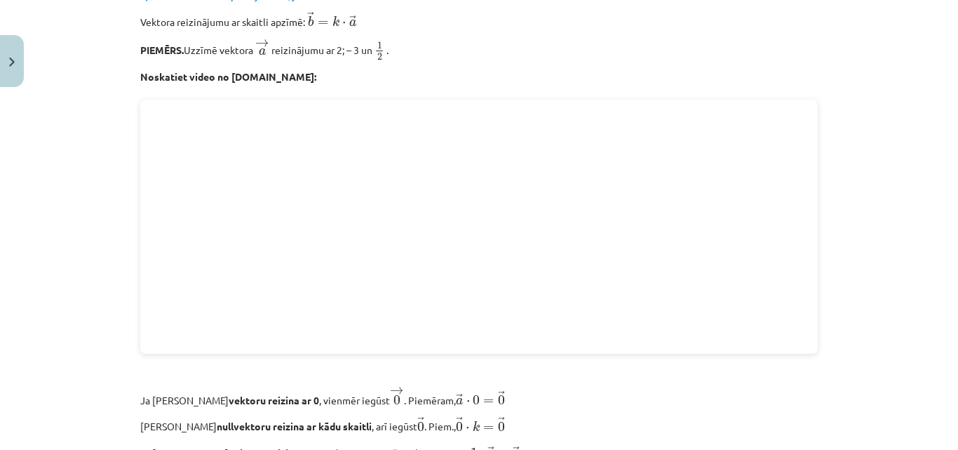
click at [765, 44] on p "PIEMĒRS. Uzzīmē vektora → a a → ﻿ reizinājumu ar 2; – 3 un 1 2 1 2 ." at bounding box center [479, 50] width 678 height 22
